Goal: Task Accomplishment & Management: Complete application form

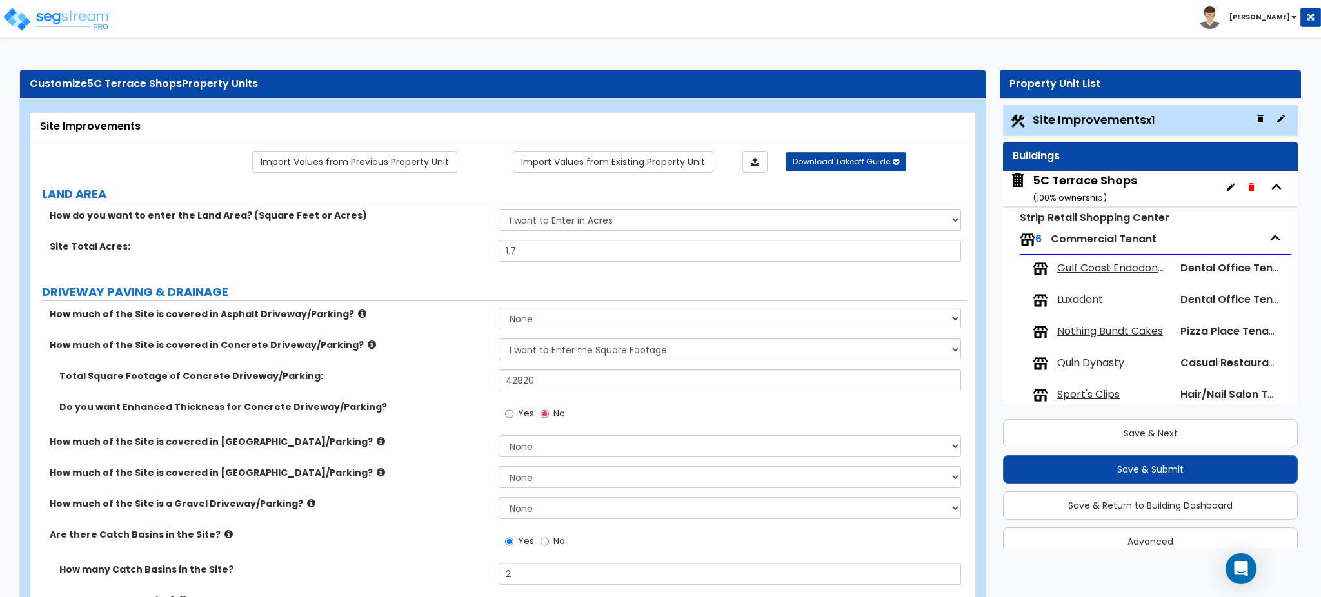
select select "2"
select select "1"
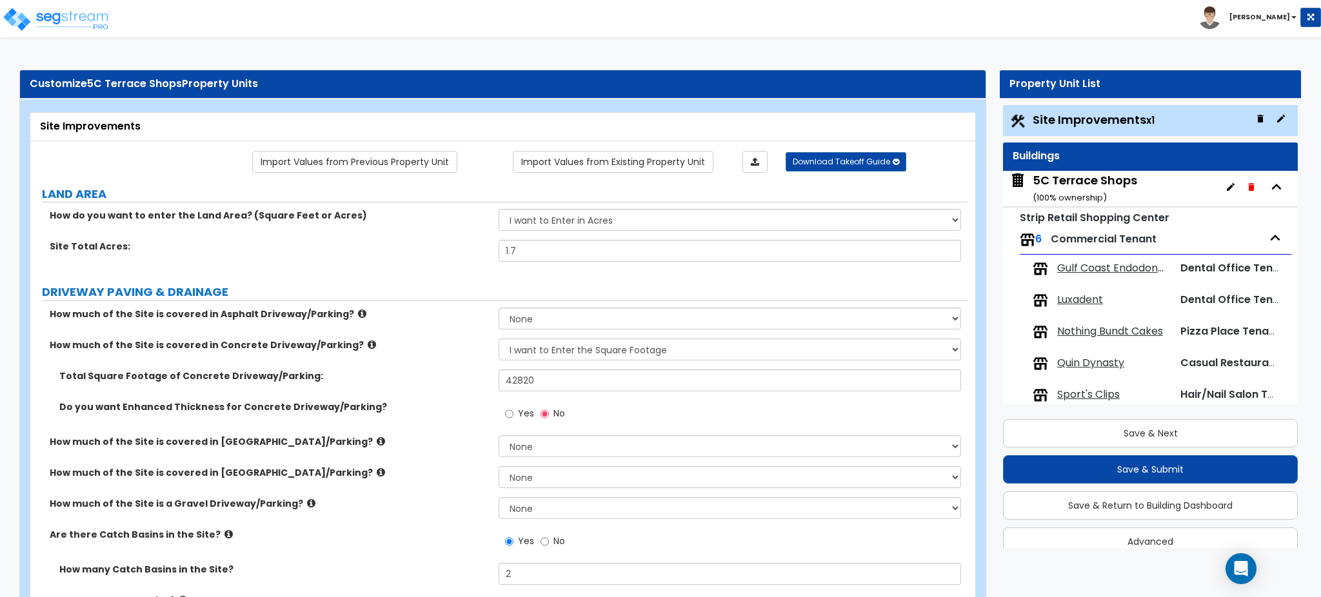
select select "1"
select select "2"
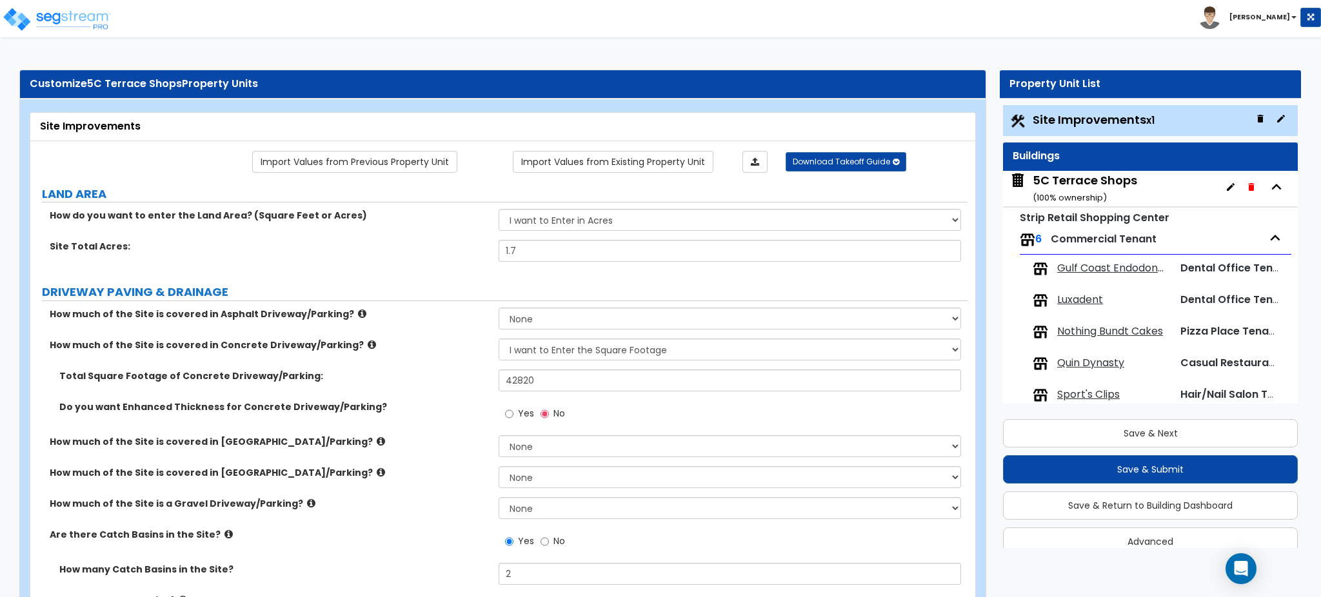
select select "2"
select select "4"
select select "1"
select select "4"
select select "2"
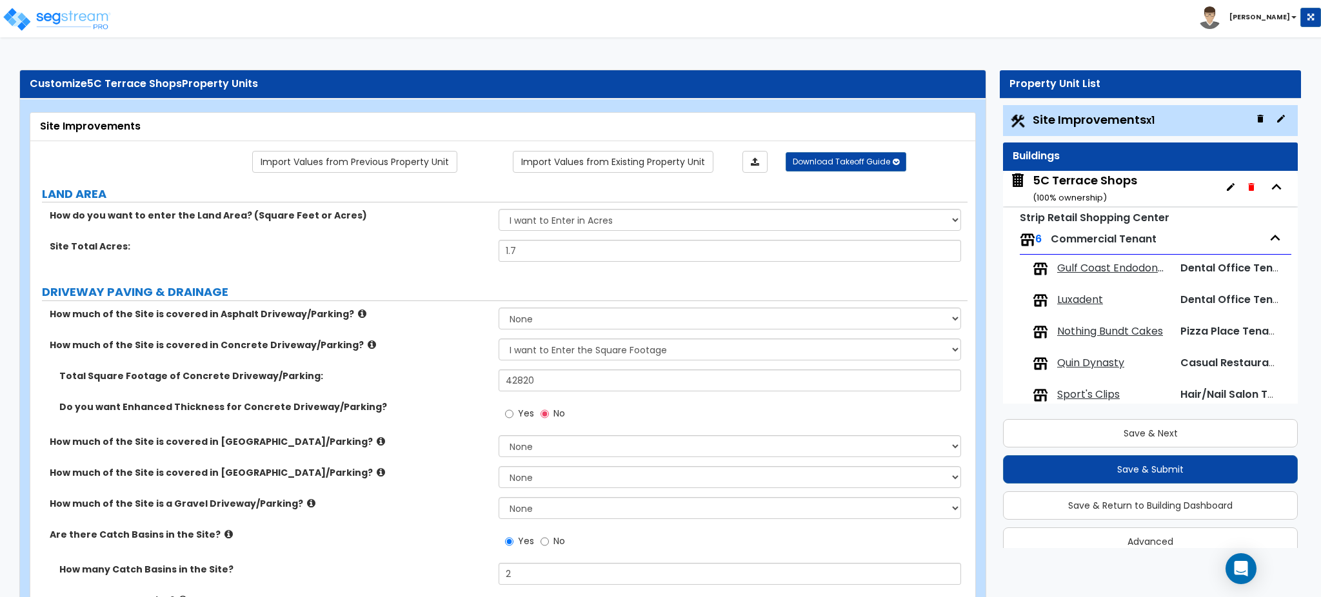
select select "2"
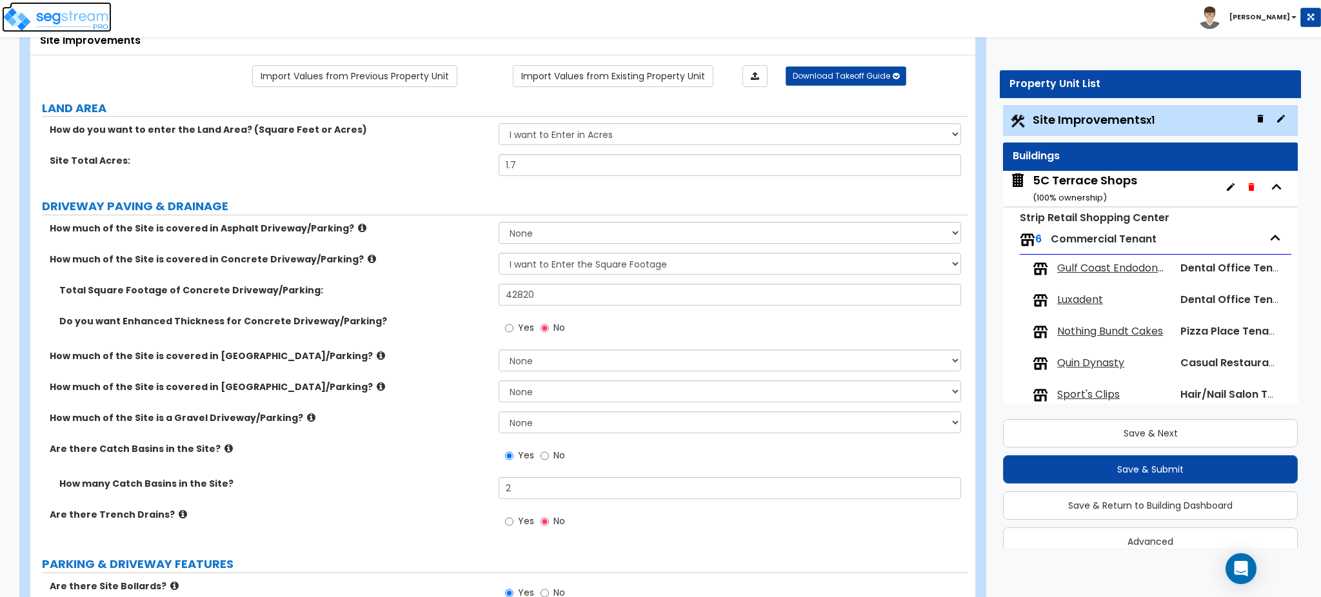
click at [88, 25] on img at bounding box center [57, 19] width 110 height 26
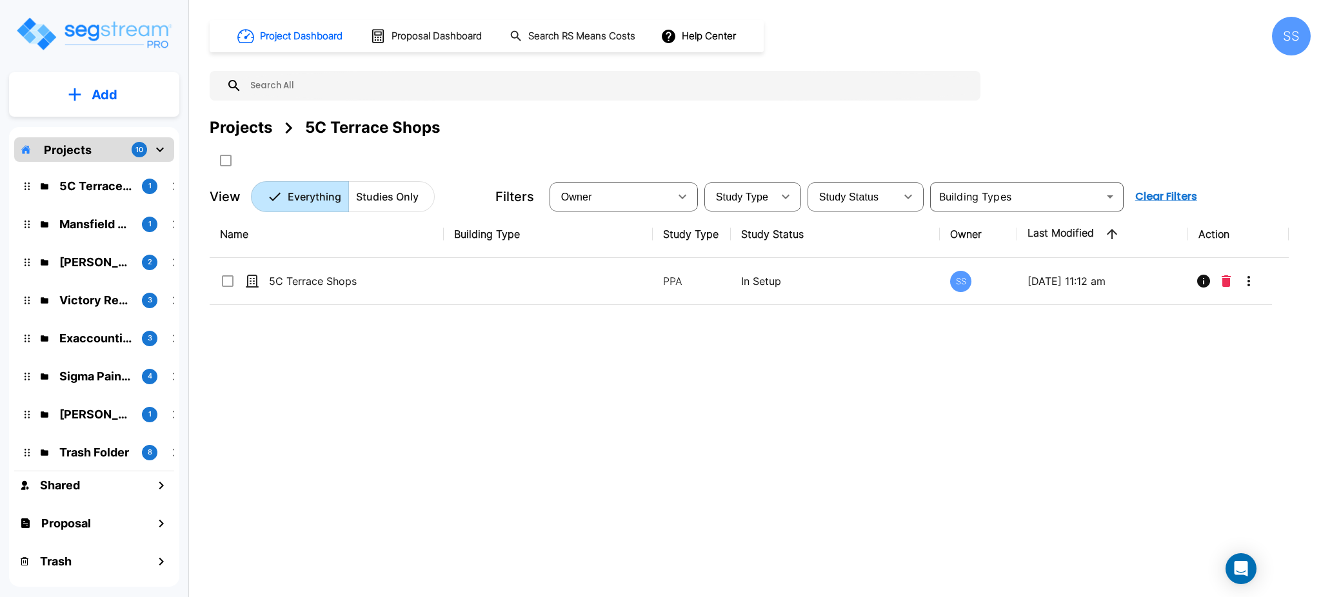
click at [624, 127] on div "Projects 5C Terrace Shops" at bounding box center [760, 127] width 1101 height 23
